Goal: Task Accomplishment & Management: Manage account settings

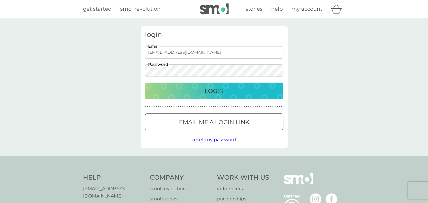
click at [226, 89] on div "Login" at bounding box center [214, 90] width 127 height 9
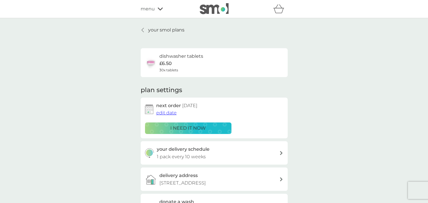
click at [170, 29] on p "your smol plans" at bounding box center [166, 29] width 36 height 7
